Goal: Task Accomplishment & Management: Manage account settings

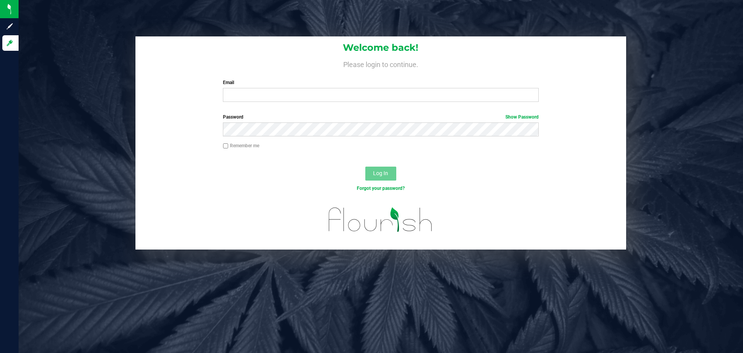
click at [271, 94] on input "Email" at bounding box center [381, 95] width 316 height 14
type input "[PERSON_NAME][EMAIL_ADDRESS][PERSON_NAME][DOMAIN_NAME]"
click at [365, 166] on button "Log In" at bounding box center [380, 173] width 31 height 14
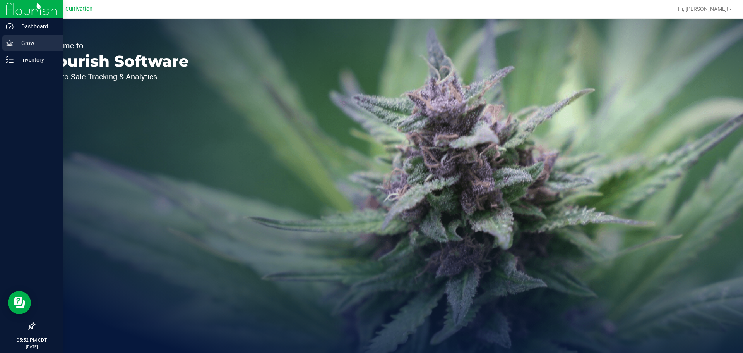
click at [6, 39] on icon at bounding box center [10, 43] width 8 height 8
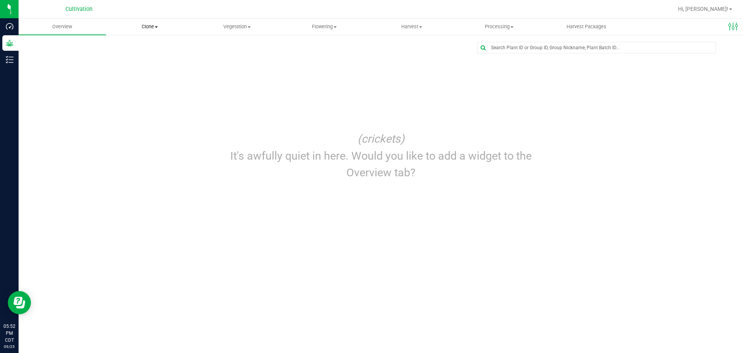
click at [151, 28] on span "Clone" at bounding box center [149, 26] width 87 height 7
click at [143, 55] on span "Cloning groups" at bounding box center [135, 56] width 58 height 7
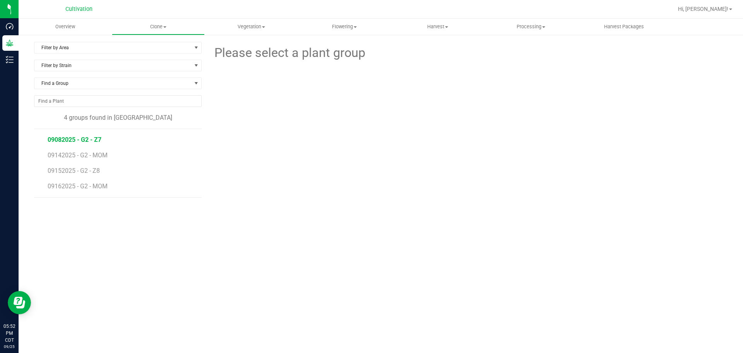
click at [82, 139] on span "09082025 - G2 - Z7" at bounding box center [75, 139] width 54 height 7
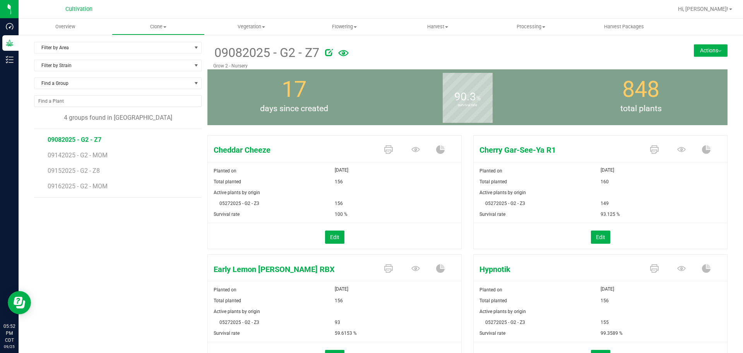
click at [707, 48] on button "Actions" at bounding box center [711, 50] width 34 height 12
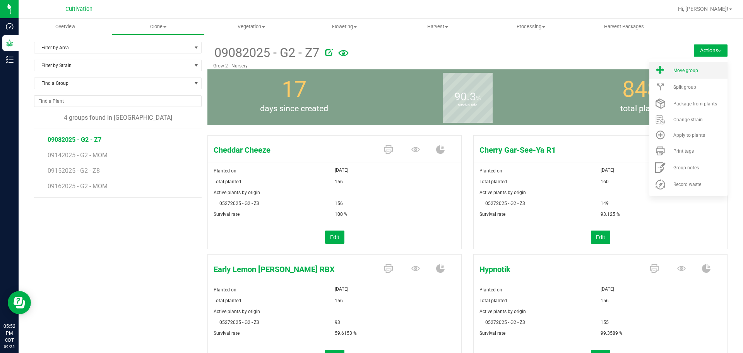
click at [696, 62] on li "Move group" at bounding box center [689, 70] width 78 height 17
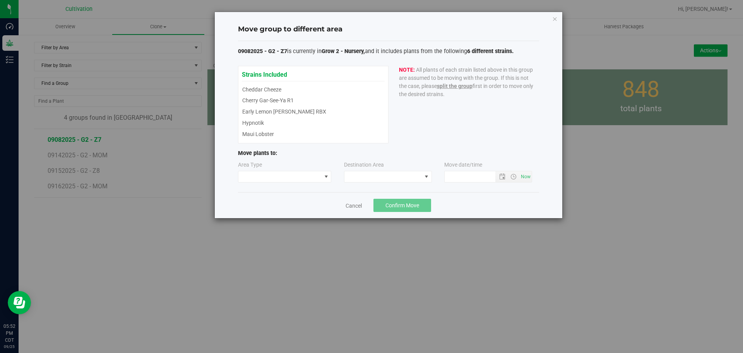
type input "[DATE] 5:52 PM"
click at [279, 176] on span at bounding box center [279, 176] width 83 height 11
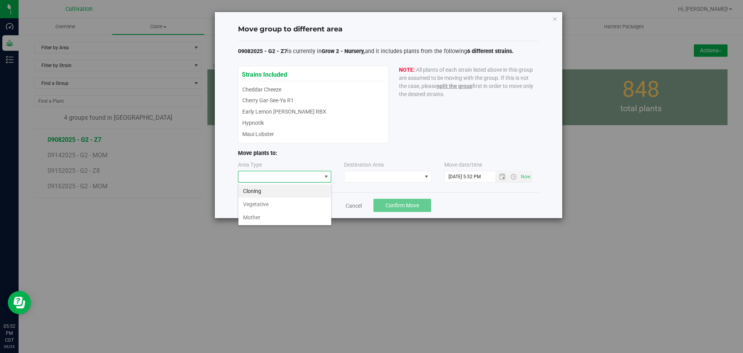
scroll to position [12, 94]
click at [270, 200] on li "Vegetative" at bounding box center [284, 203] width 93 height 13
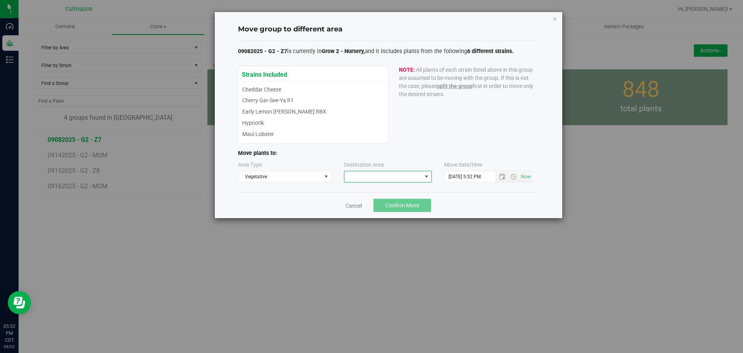
click at [412, 180] on span at bounding box center [383, 176] width 77 height 11
click at [404, 208] on li "Grow 2 - Vegetative" at bounding box center [388, 209] width 87 height 13
click at [408, 202] on span "Confirm Move" at bounding box center [403, 205] width 34 height 6
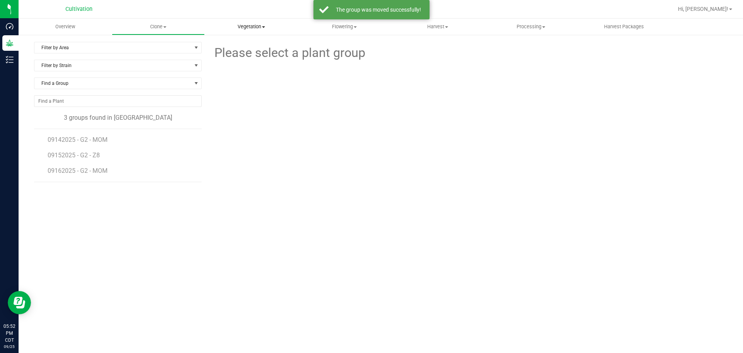
click at [253, 24] on span "Vegetation" at bounding box center [251, 26] width 93 height 7
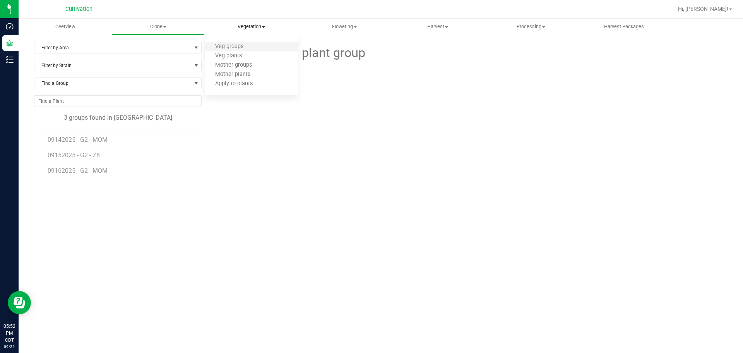
click at [256, 44] on li "Veg groups" at bounding box center [251, 46] width 93 height 9
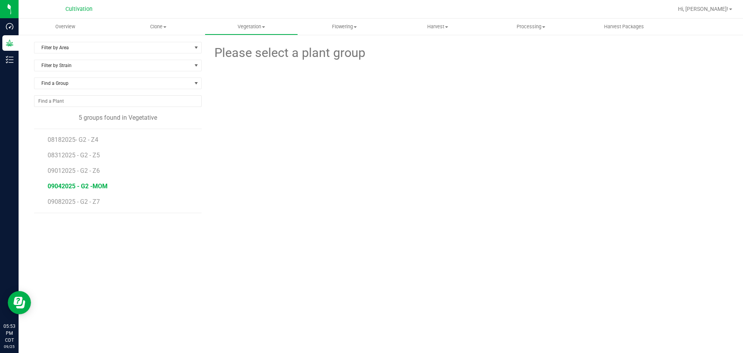
click at [90, 187] on span "09042025 - G2 -MOM" at bounding box center [78, 185] width 60 height 7
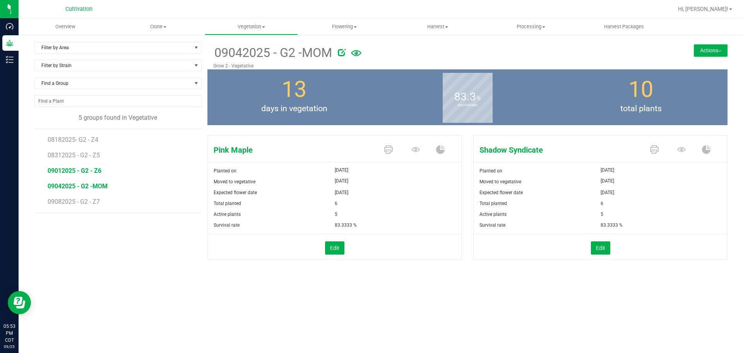
click at [90, 172] on span "09012025 - G2 - Z6" at bounding box center [75, 170] width 54 height 7
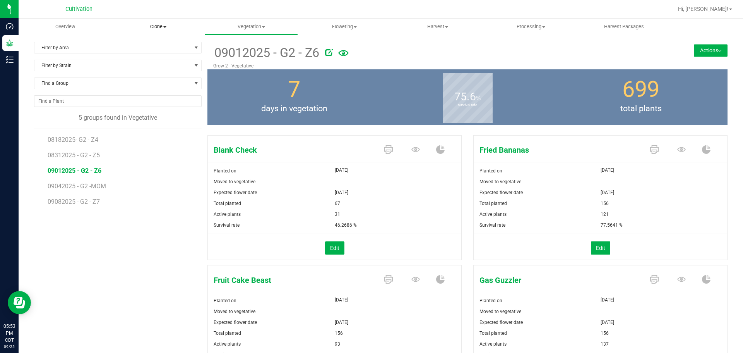
click at [156, 22] on uib-tab-heading "Clone Create plants Cloning groups Cloning plants Apply to plants" at bounding box center [158, 26] width 93 height 15
click at [147, 57] on span "Cloning groups" at bounding box center [141, 56] width 58 height 7
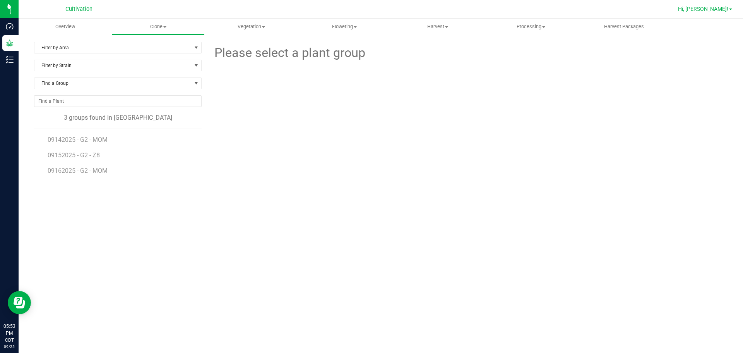
click at [712, 9] on span "Hi, [PERSON_NAME]!" at bounding box center [703, 9] width 50 height 6
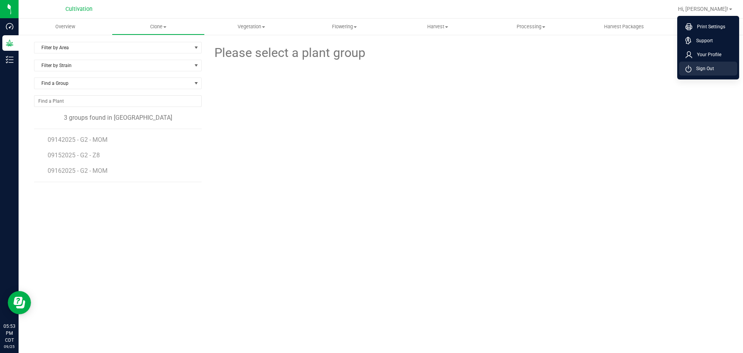
click at [712, 70] on span "Sign Out" at bounding box center [703, 69] width 22 height 8
